Goal: Find contact information: Find contact information

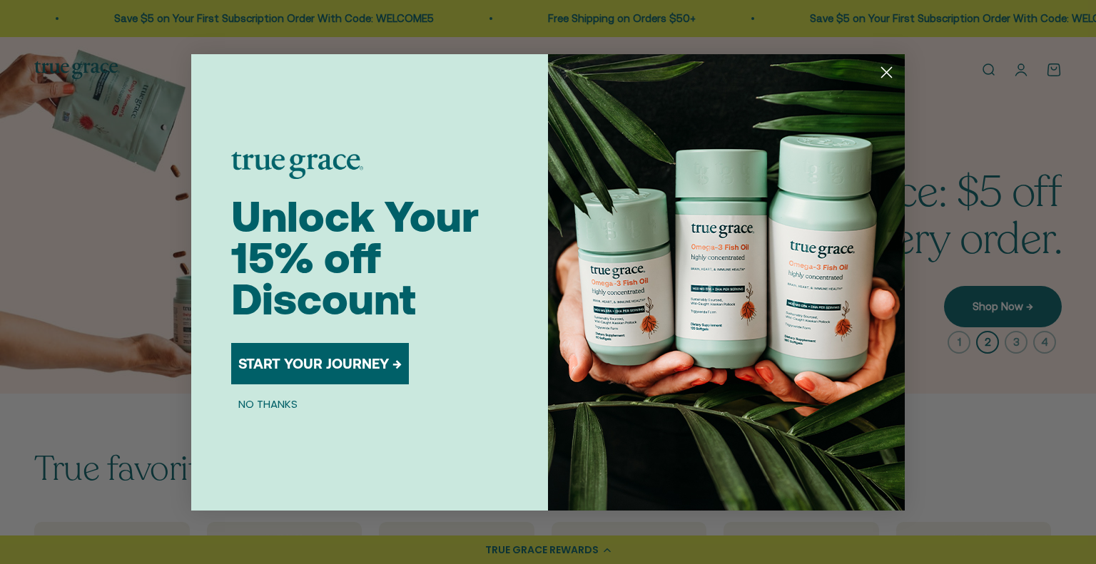
click at [885, 72] on circle "Close dialog" at bounding box center [887, 72] width 24 height 24
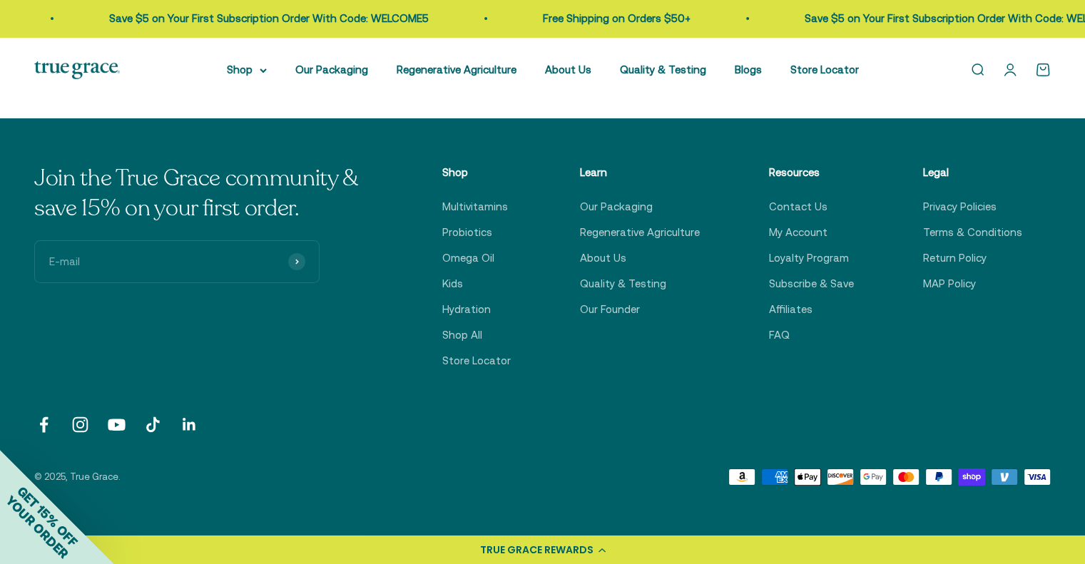
scroll to position [4939, 0]
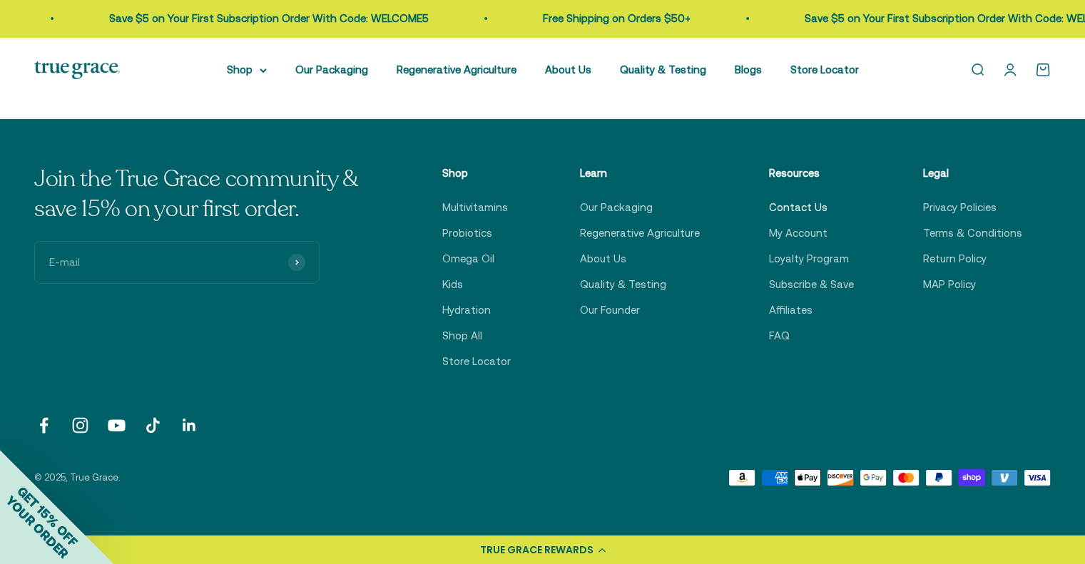
click at [793, 214] on link "Contact Us" at bounding box center [798, 207] width 59 height 17
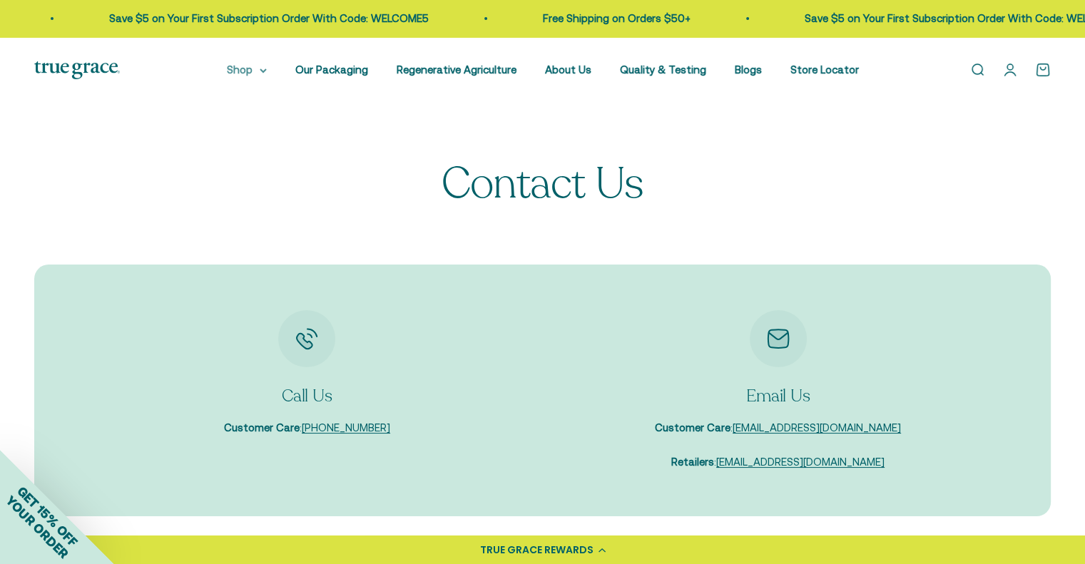
click at [267, 70] on icon at bounding box center [263, 71] width 7 height 5
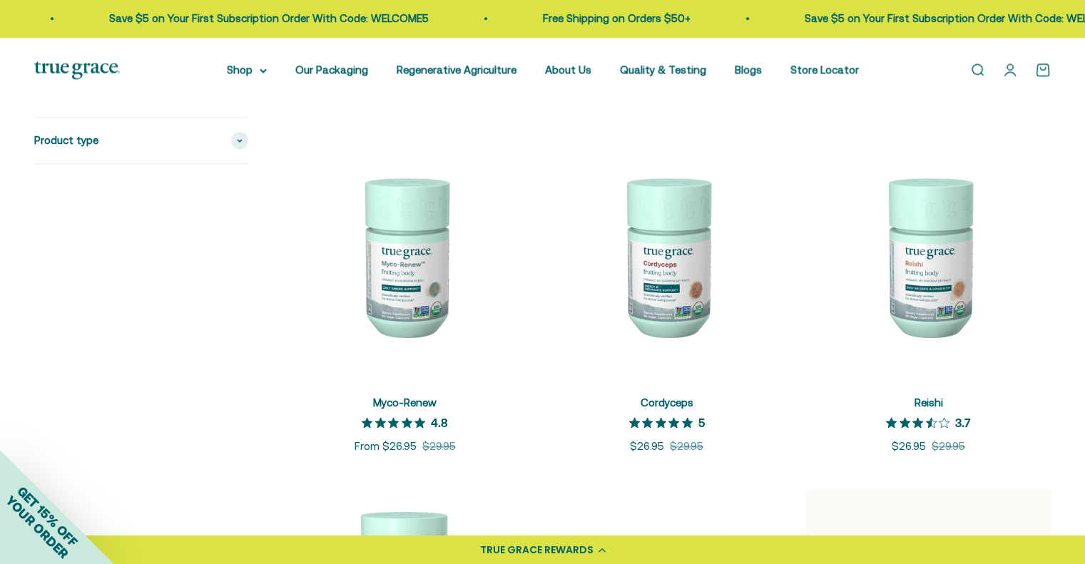
scroll to position [1715, 0]
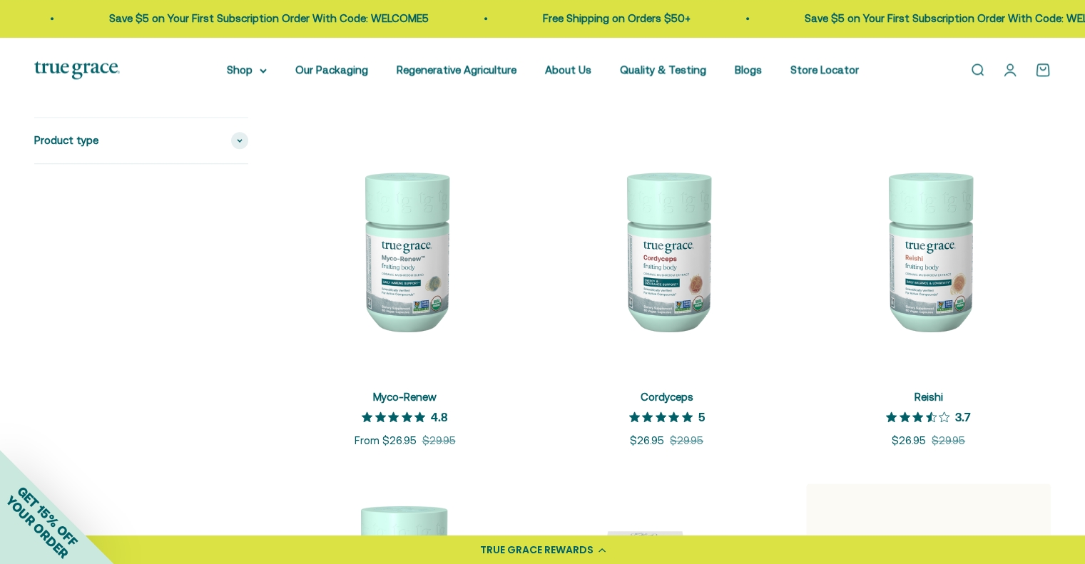
click at [285, 465] on product-list "+ Quick add One Daily Women's Multivitamin 5 out of 5 star rating 5 Sale price …" at bounding box center [667, 110] width 769 height 2811
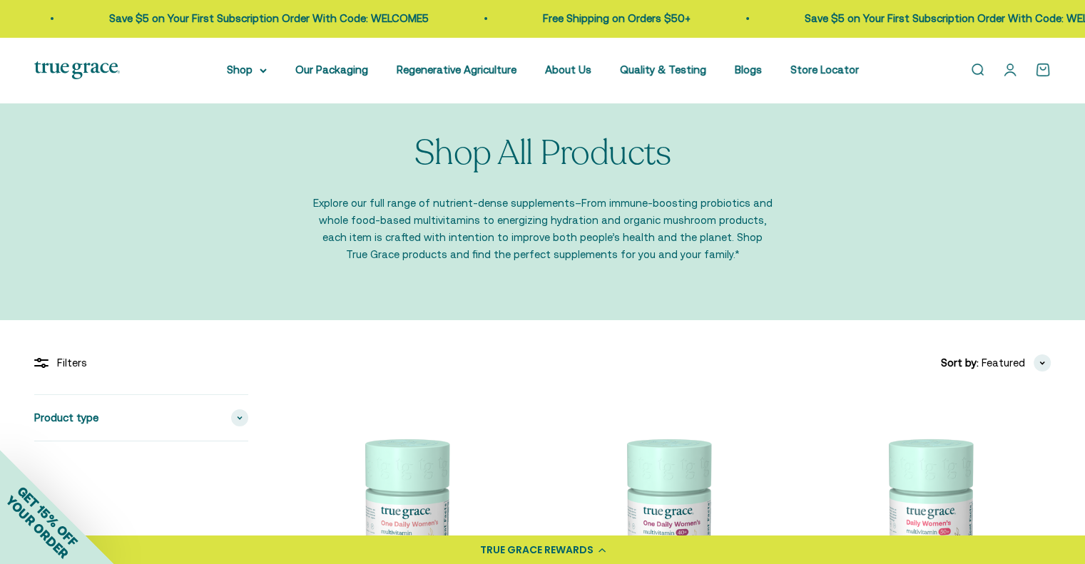
scroll to position [0, 0]
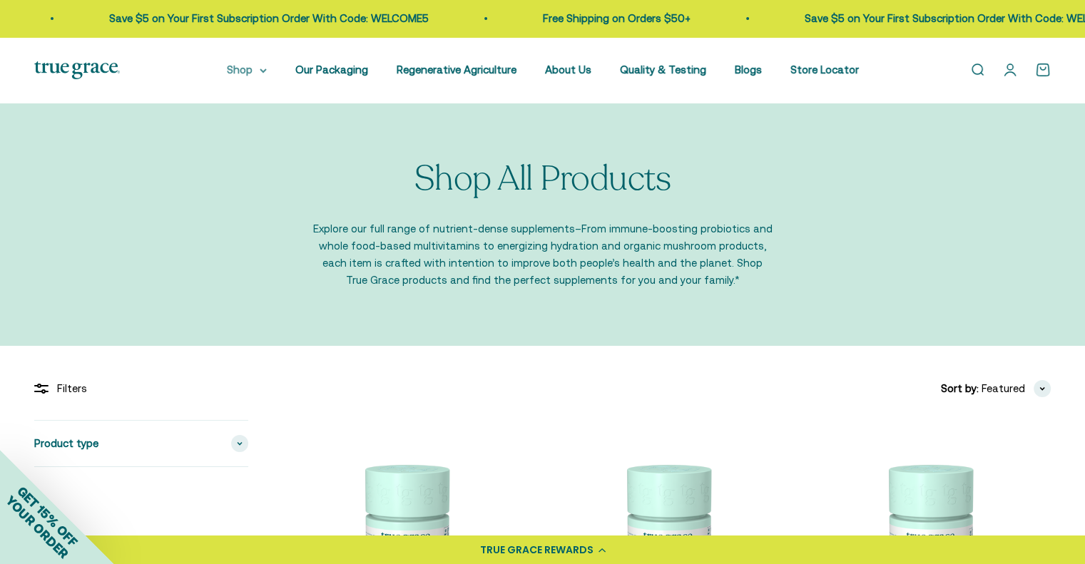
click at [267, 70] on icon at bounding box center [263, 71] width 7 height 5
click at [262, 73] on summary "Shop" at bounding box center [247, 69] width 40 height 17
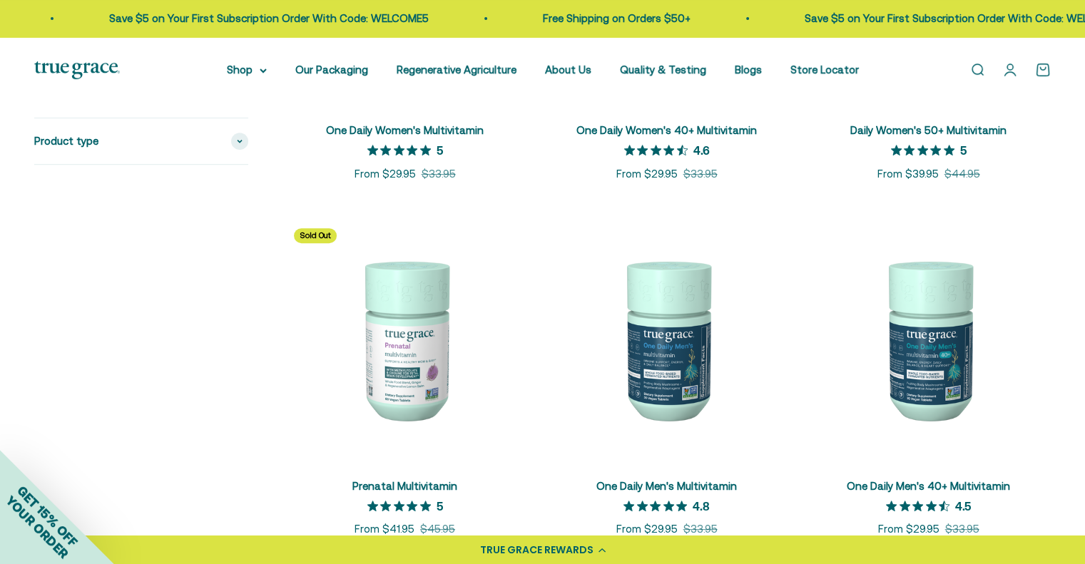
scroll to position [562, 0]
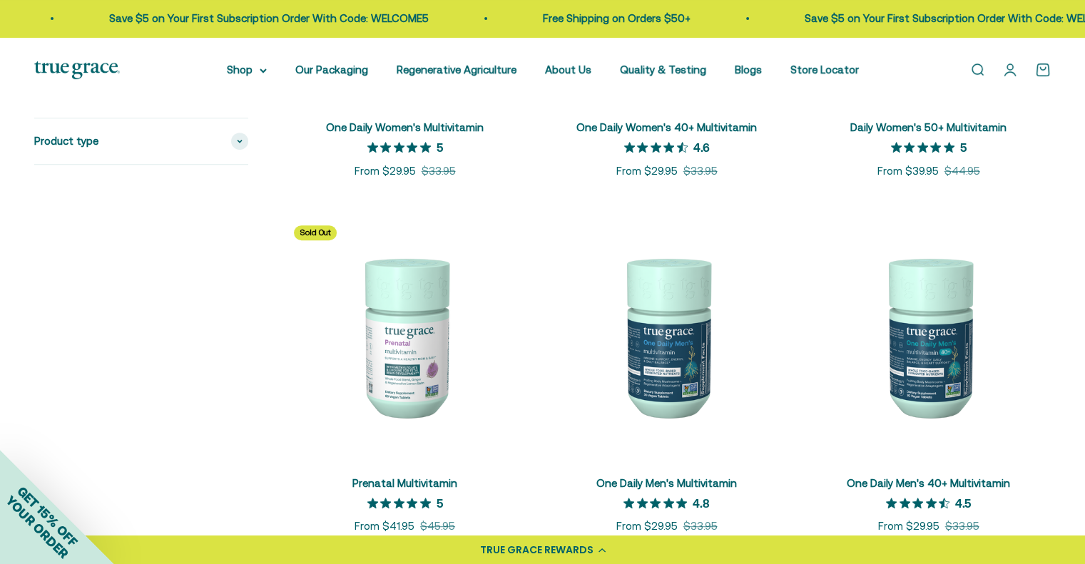
click at [353, 457] on img at bounding box center [405, 336] width 245 height 245
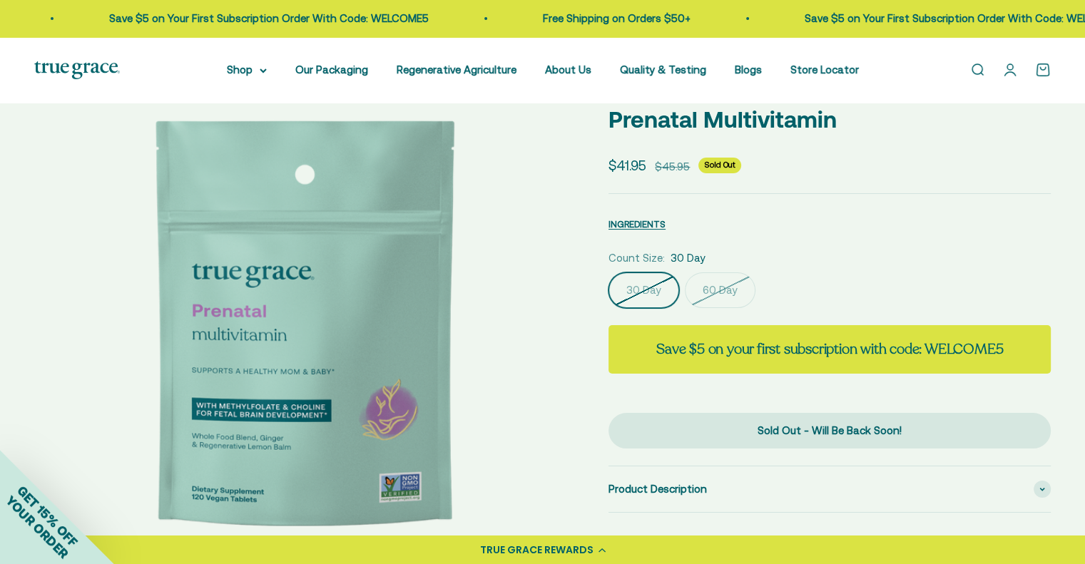
select select "3"
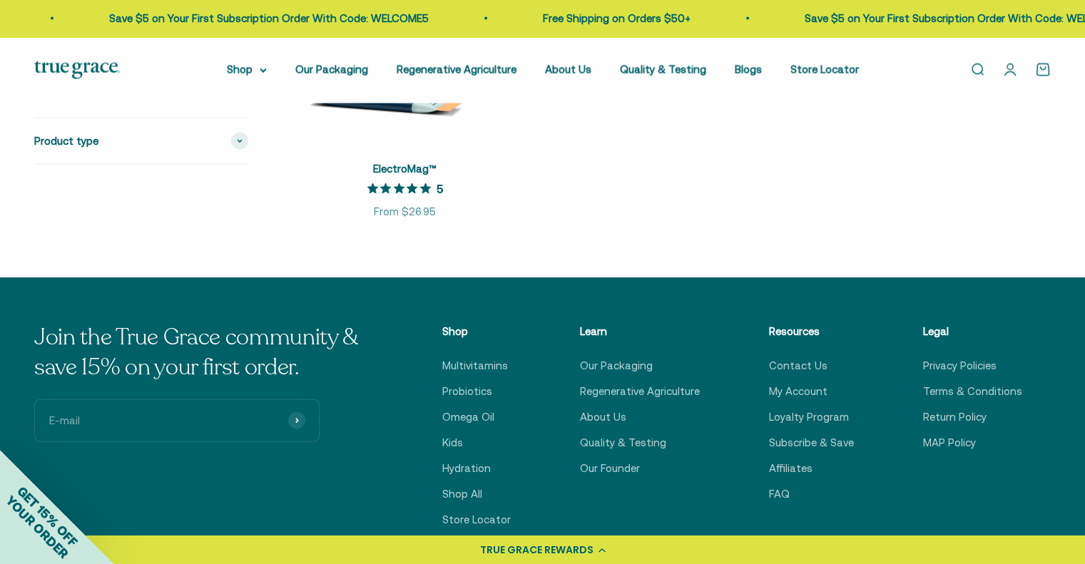
scroll to position [3013, 0]
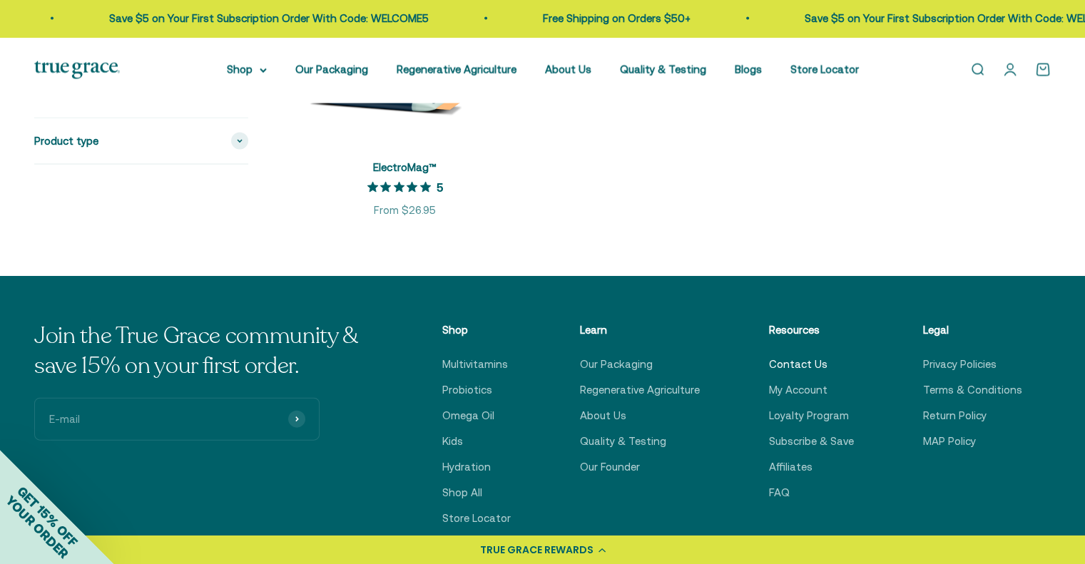
click at [798, 365] on link "Contact Us" at bounding box center [798, 364] width 59 height 17
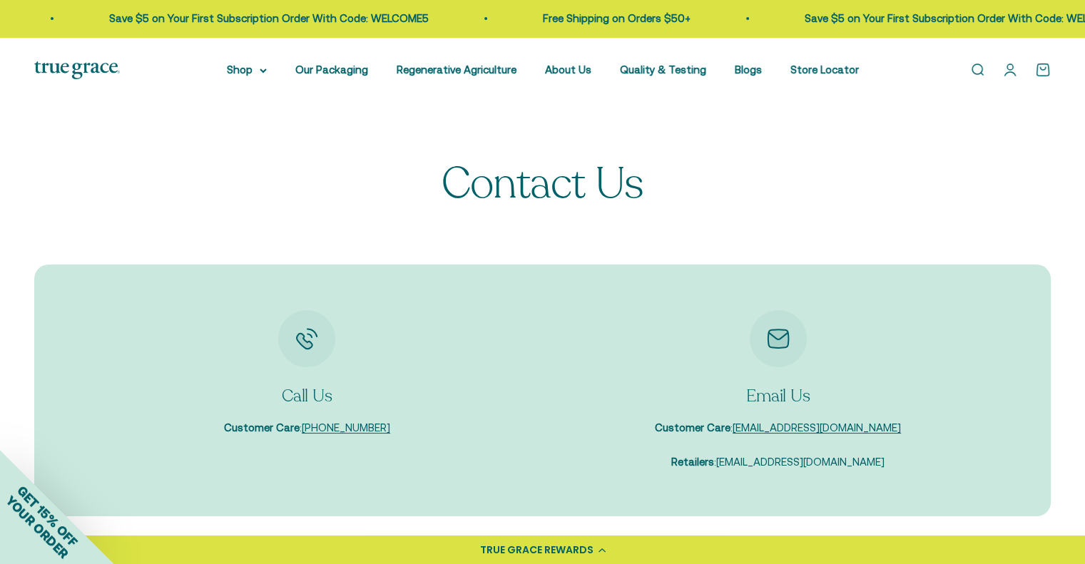
click at [766, 462] on link "sales@truegracehealth.com" at bounding box center [800, 462] width 168 height 12
click at [790, 467] on link "sales@truegracehealth.com" at bounding box center [800, 462] width 168 height 12
click at [776, 462] on link "sales@truegracehealth.com" at bounding box center [800, 462] width 168 height 12
click at [768, 465] on link "sales@truegracehealth.com" at bounding box center [800, 462] width 168 height 12
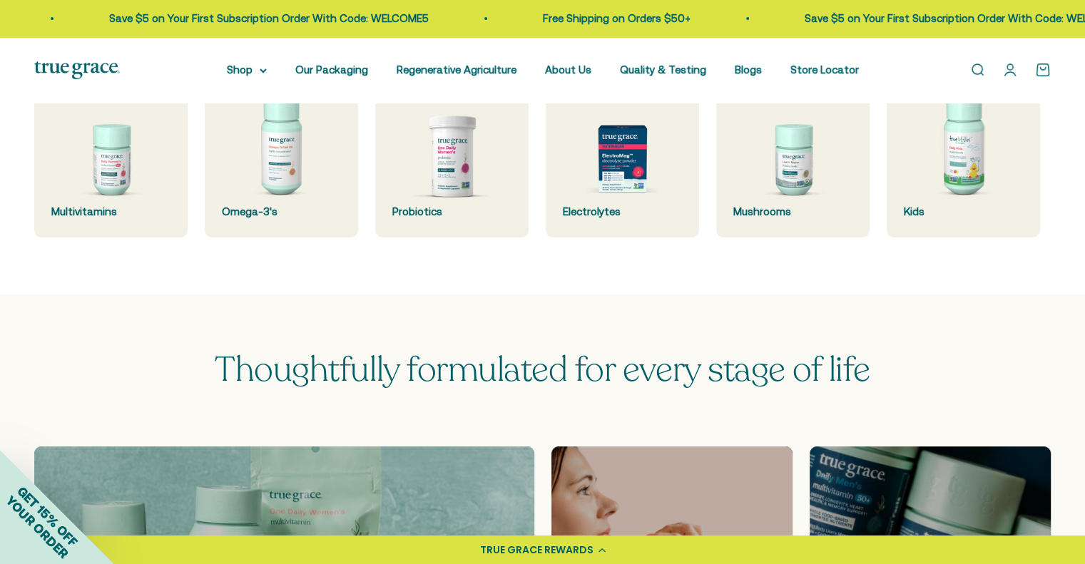
scroll to position [437, 0]
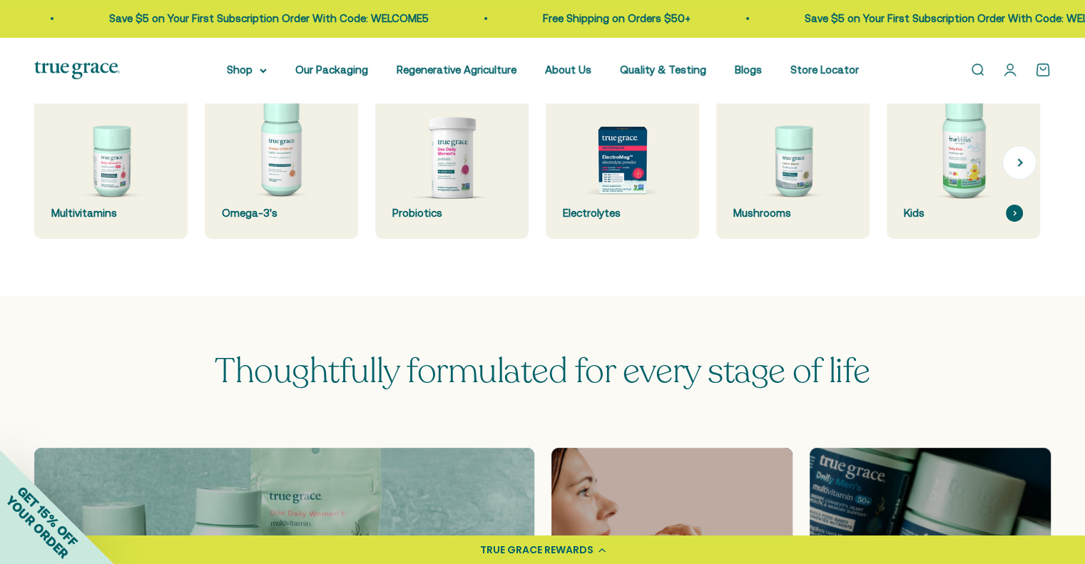
click at [960, 201] on img at bounding box center [964, 162] width 163 height 163
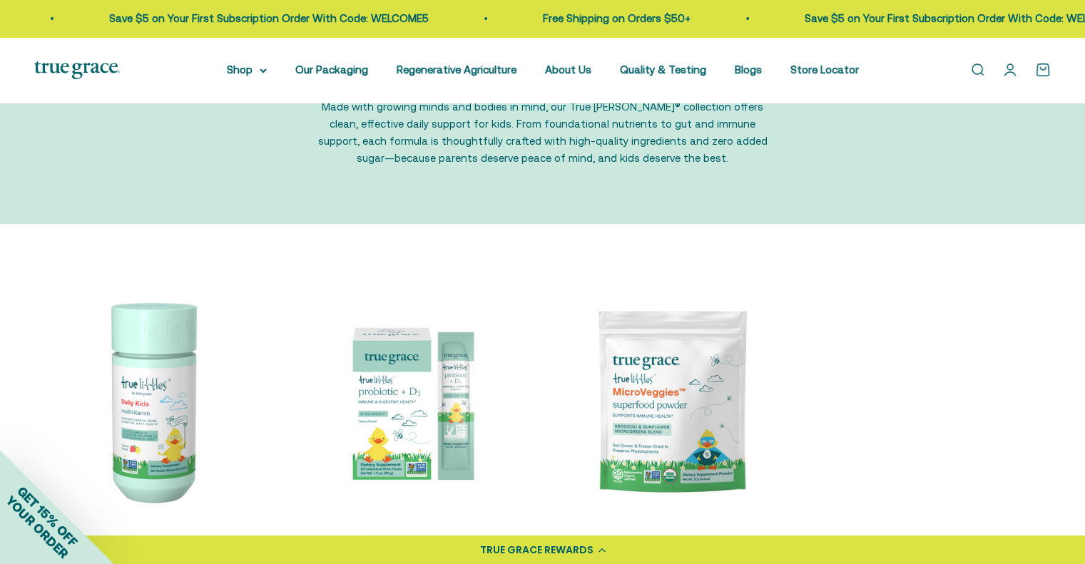
scroll to position [133, 0]
